Goal: Information Seeking & Learning: Learn about a topic

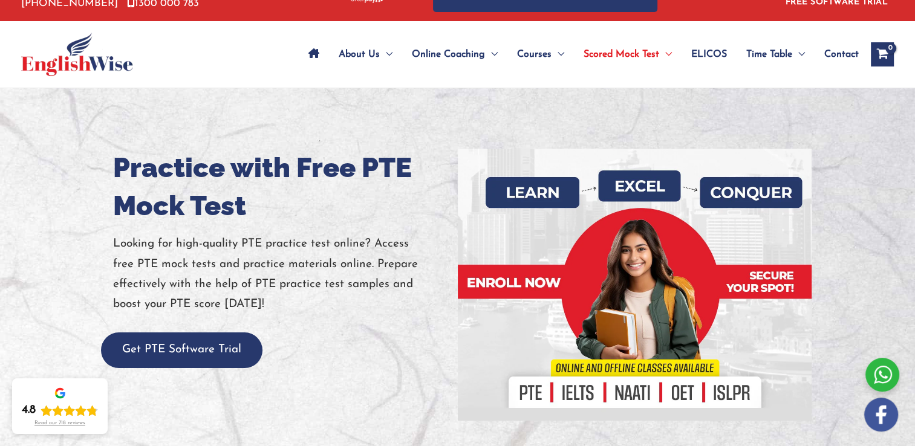
scroll to position [30, 0]
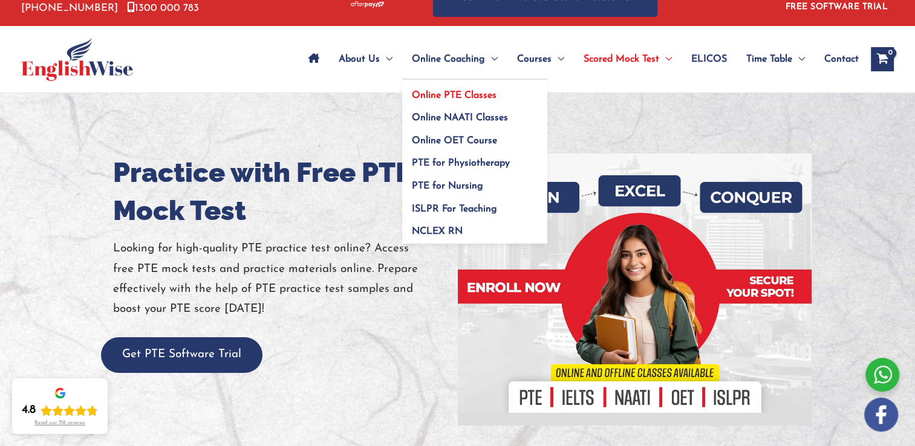
click at [452, 92] on span "Online PTE Classes" at bounding box center [454, 96] width 85 height 10
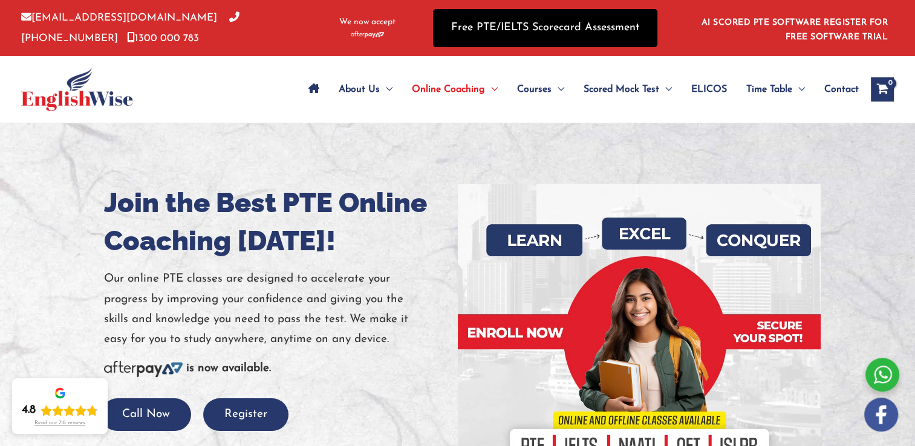
click at [509, 37] on link "Free PTE/IELTS Scorecard Assessment" at bounding box center [545, 28] width 224 height 38
